Goal: Find contact information: Find contact information

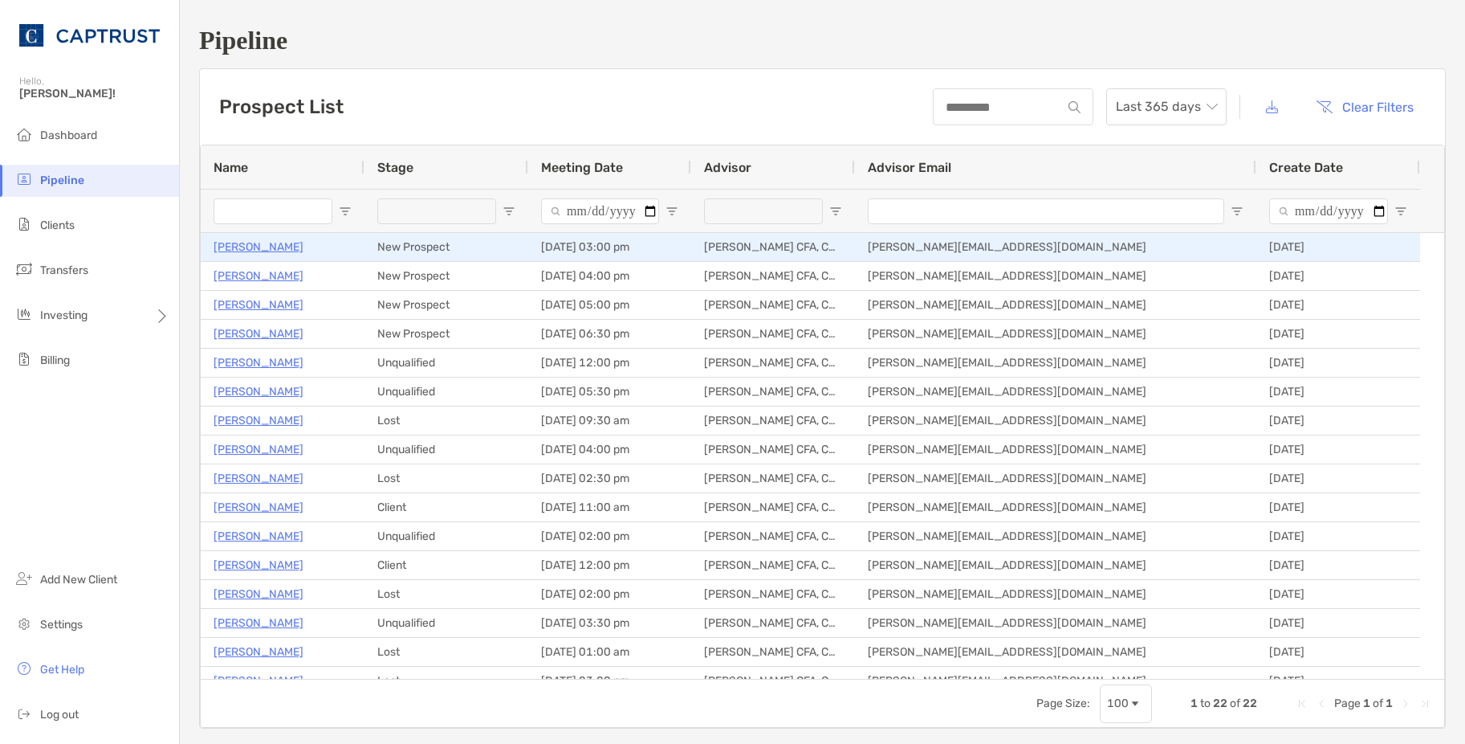
click at [229, 245] on p "[PERSON_NAME]" at bounding box center [259, 247] width 90 height 20
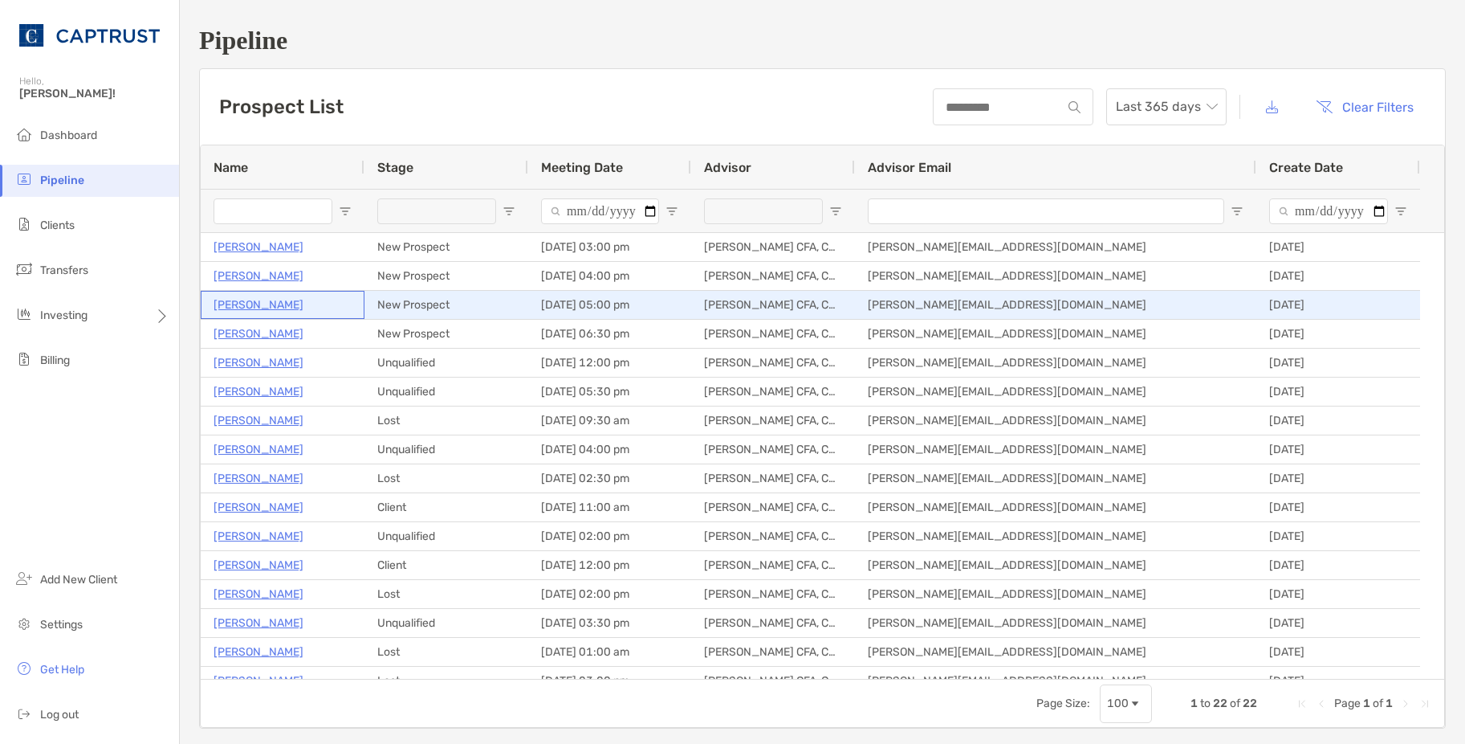
click at [262, 302] on p "[PERSON_NAME]" at bounding box center [259, 305] width 90 height 20
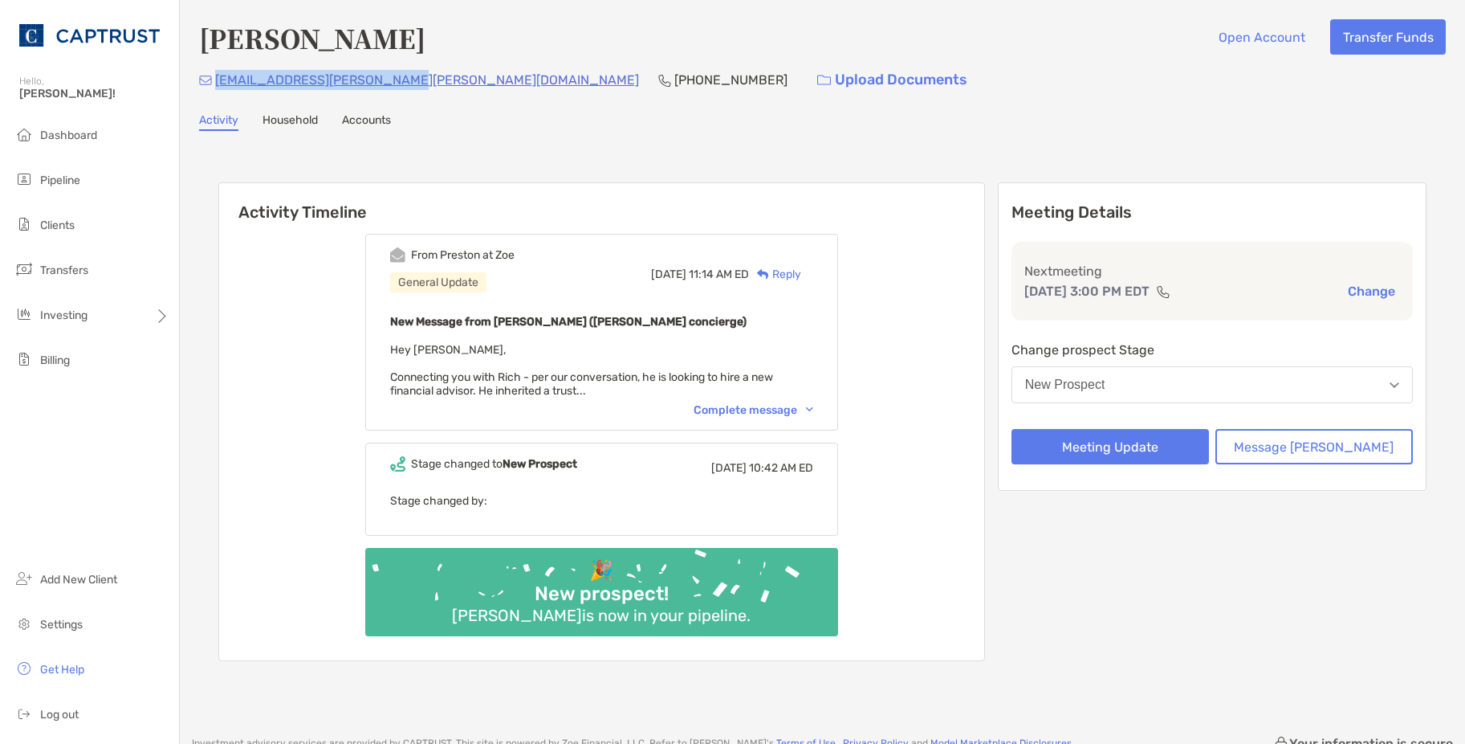
drag, startPoint x: 393, startPoint y: 84, endPoint x: 216, endPoint y: 95, distance: 177.8
click at [216, 95] on div "[EMAIL_ADDRESS][PERSON_NAME][PERSON_NAME][DOMAIN_NAME] [PHONE_NUMBER] Upload Do…" at bounding box center [822, 80] width 1247 height 35
copy p "[EMAIL_ADDRESS][PERSON_NAME][PERSON_NAME][DOMAIN_NAME]"
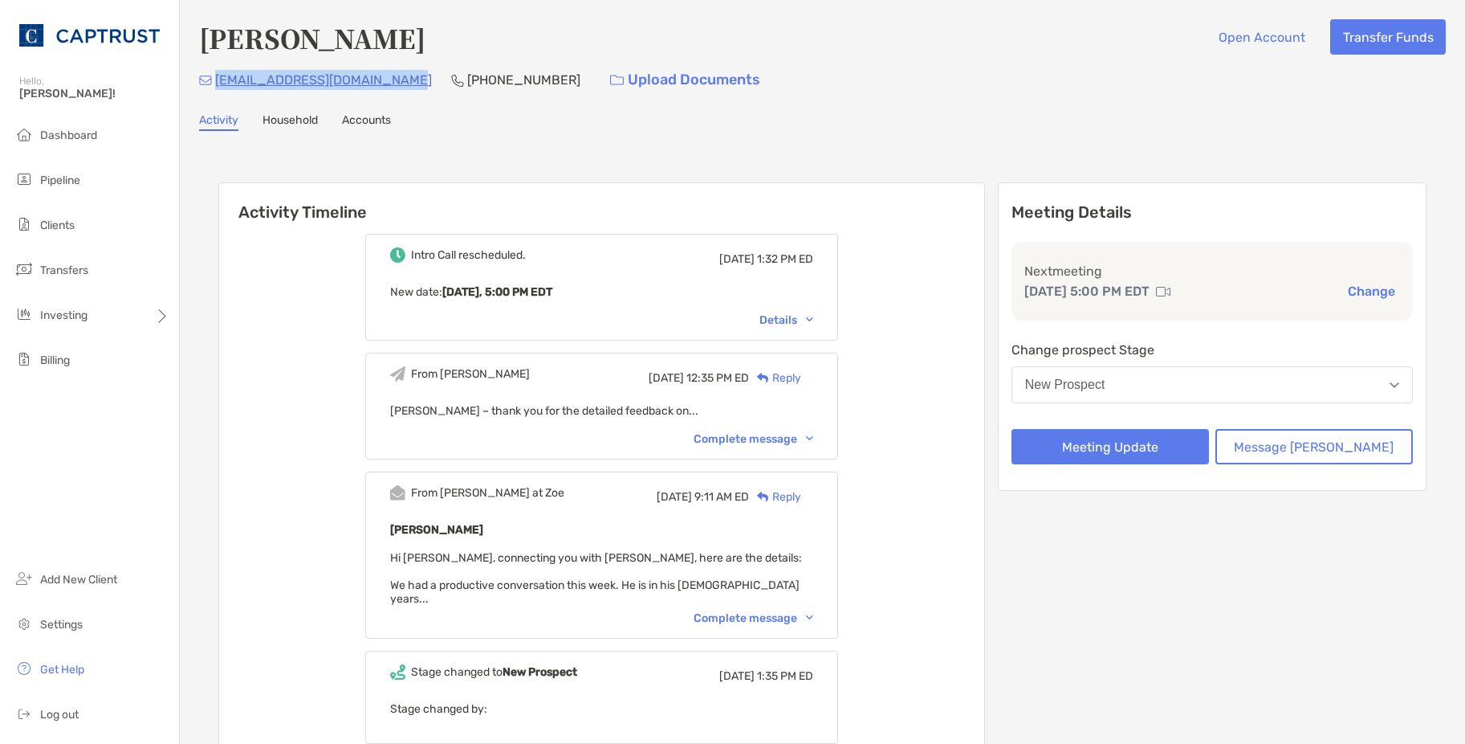
drag, startPoint x: 396, startPoint y: 79, endPoint x: 217, endPoint y: 92, distance: 179.5
click at [217, 92] on div "josearturo.diaz65@gmail.com (215) 990-7903 Upload Documents" at bounding box center [822, 80] width 1247 height 35
copy p "josearturo.diaz65@gmail.com"
click at [764, 611] on div "Complete message" at bounding box center [754, 618] width 120 height 14
